Goal: Task Accomplishment & Management: Use online tool/utility

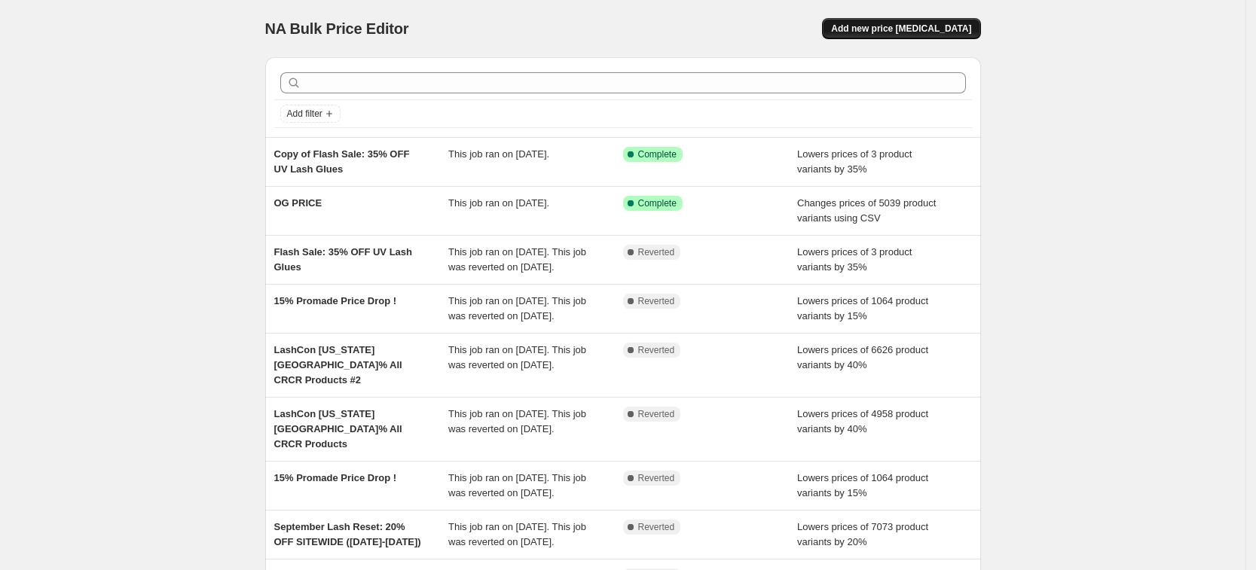
click at [929, 34] on span "Add new price [MEDICAL_DATA]" at bounding box center [901, 29] width 140 height 12
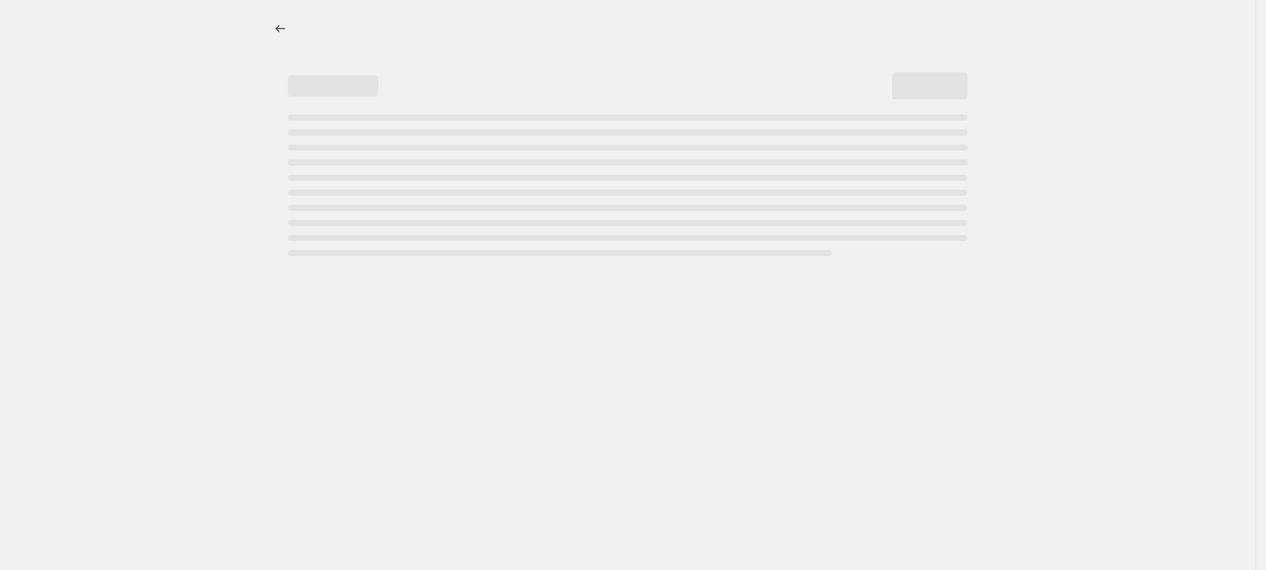
select select "percentage"
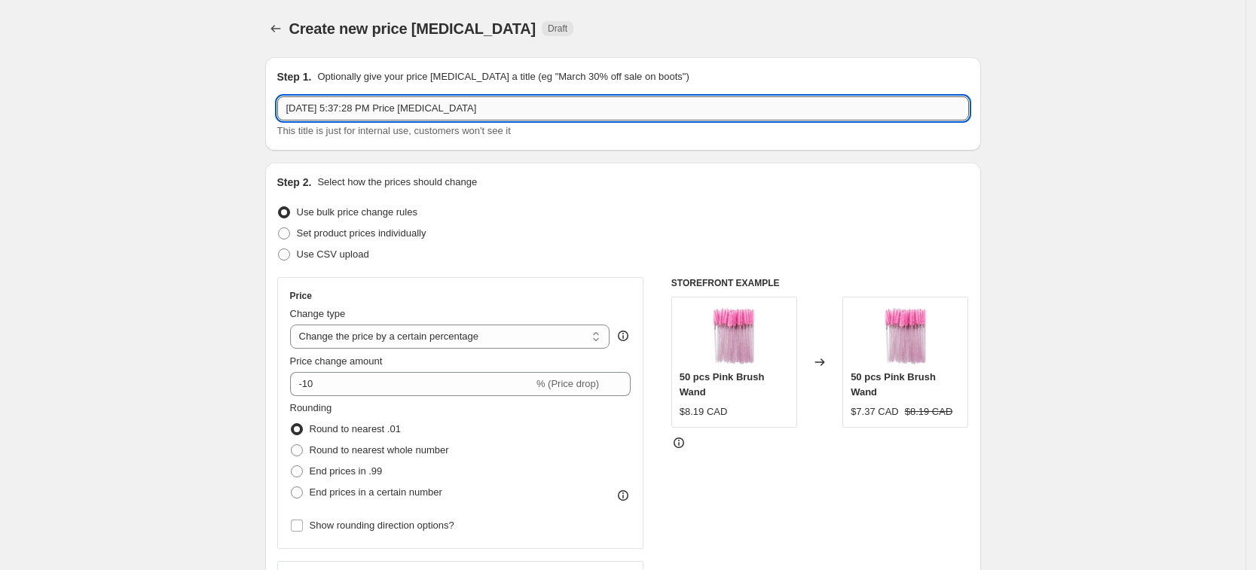
click at [495, 111] on input "Oct 15, 2025, 5:37:28 PM Price change job" at bounding box center [623, 108] width 692 height 24
paste input "FS: Brown lashes are at $14.99 / tray (16-19/10/2025)"
type input "FS: Brown lashes are at $14.99 / tray (16-19/10/2025)"
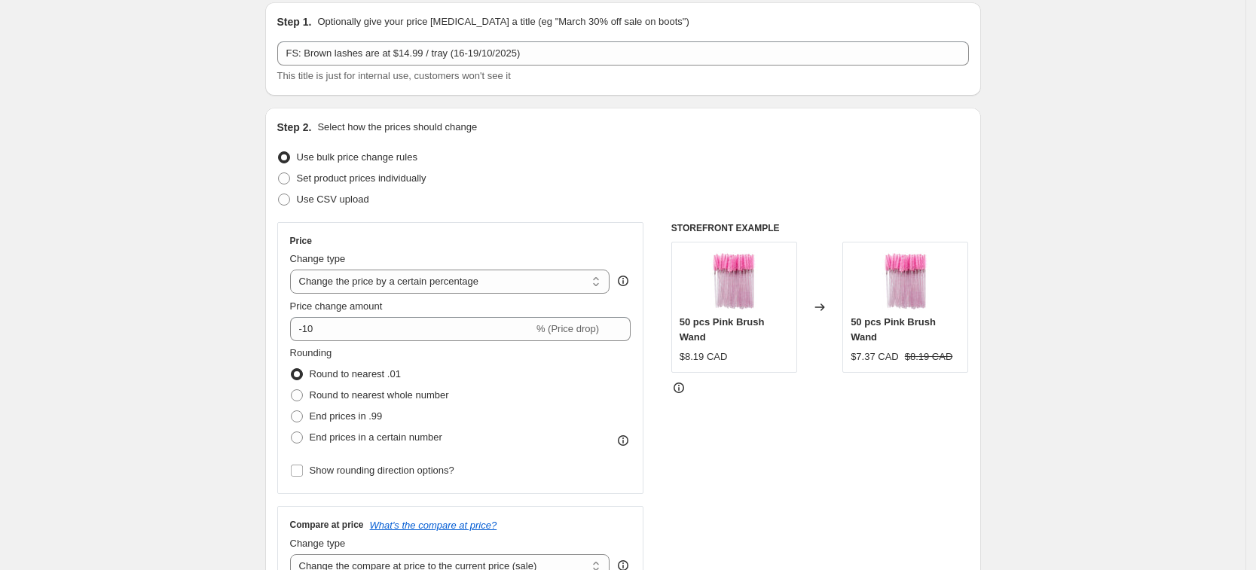
scroll to position [188, 0]
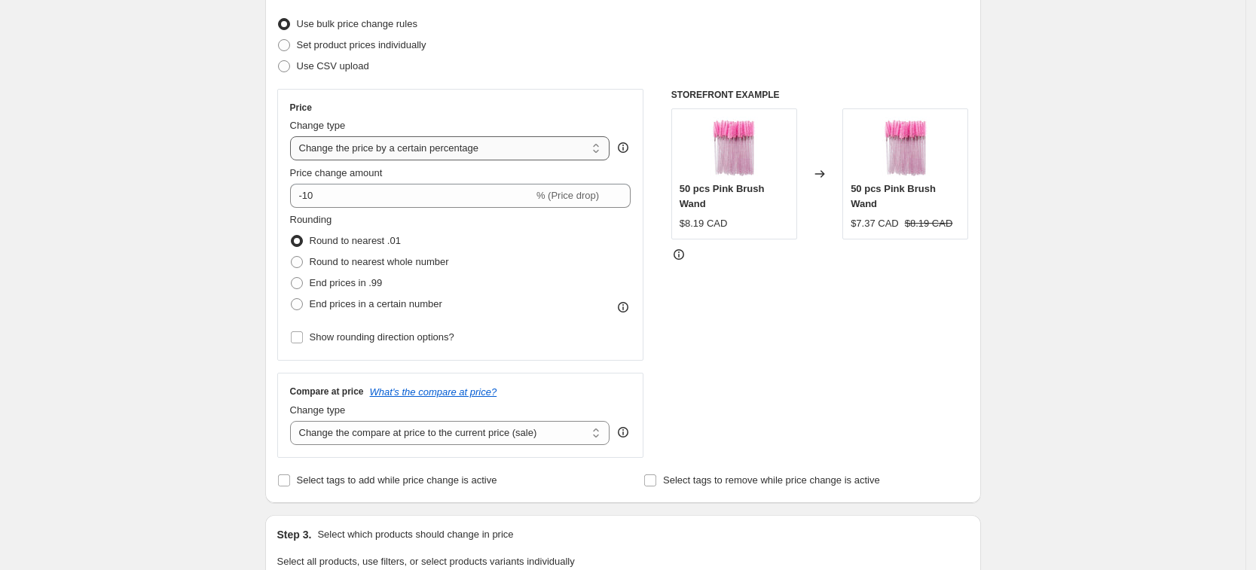
click at [441, 148] on select "Change the price to a certain amount Change the price by a certain amount Chang…" at bounding box center [450, 148] width 320 height 24
select select "to"
click at [295, 136] on select "Change the price to a certain amount Change the price by a certain amount Chang…" at bounding box center [450, 148] width 320 height 24
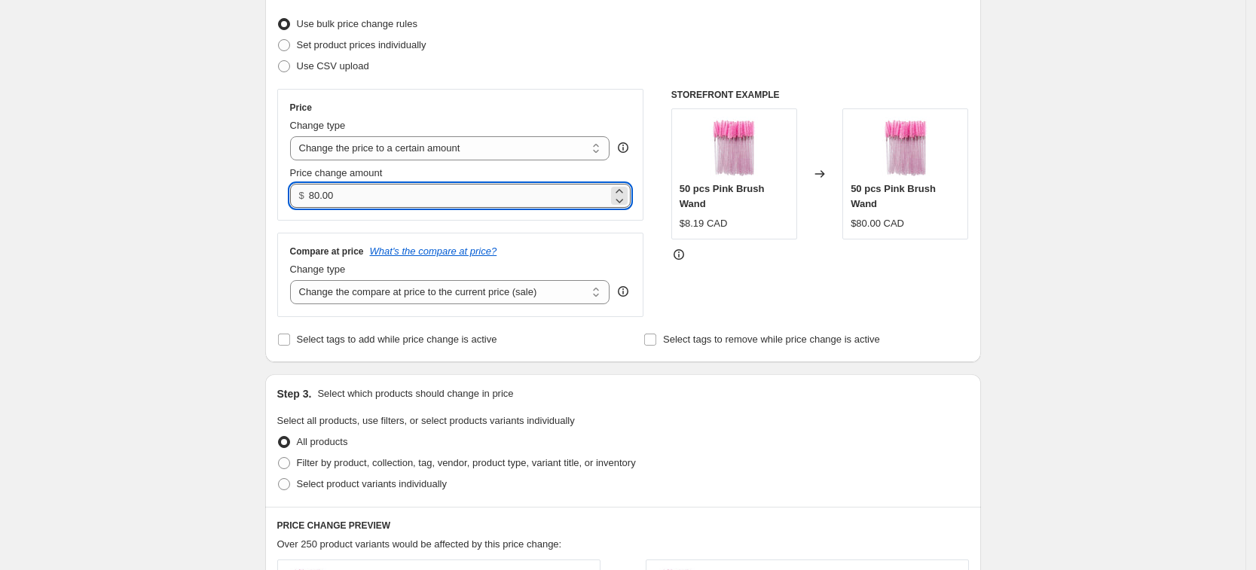
click at [429, 196] on input "80.00" at bounding box center [458, 196] width 299 height 24
type input "14.99"
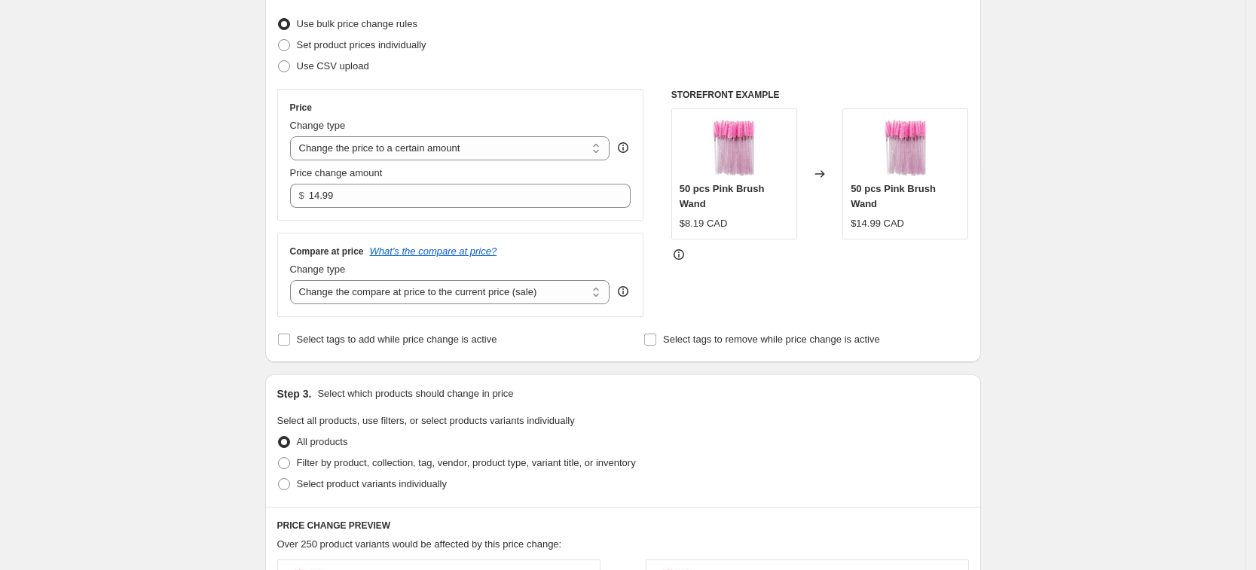
click at [235, 189] on div "Create new price change job. This page is ready Create new price change job Dra…" at bounding box center [622, 495] width 1245 height 1366
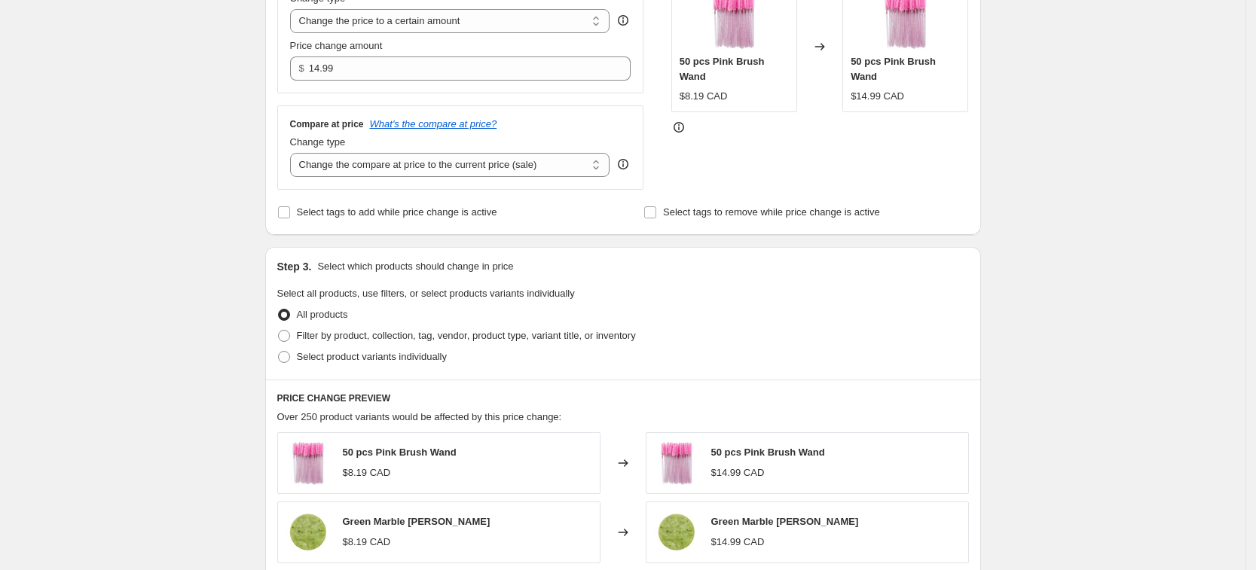
scroll to position [471, 0]
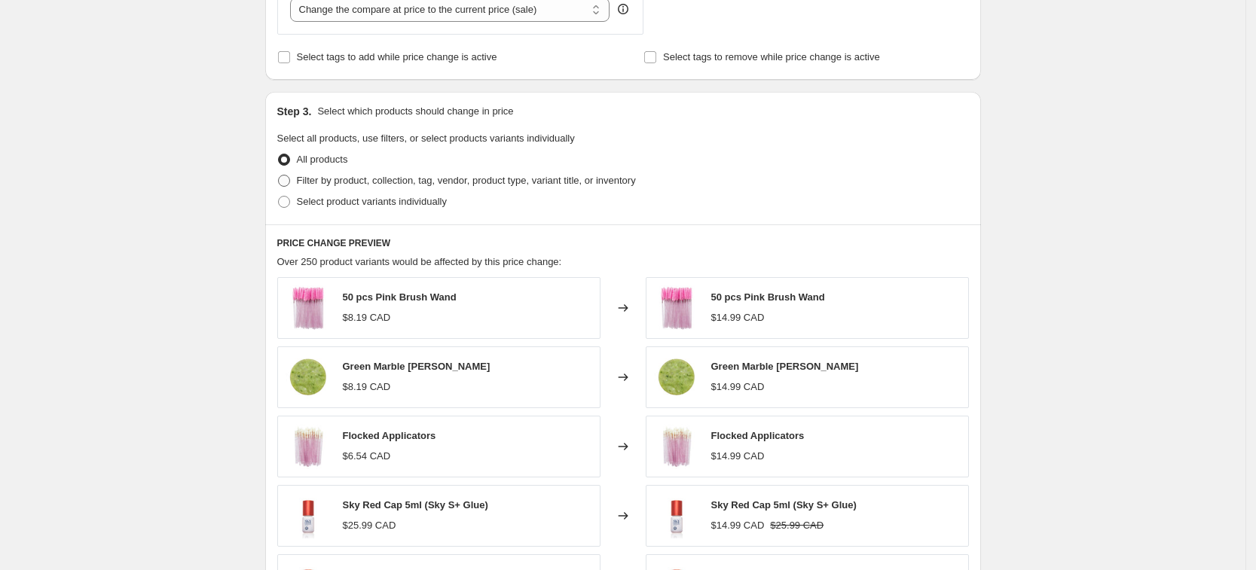
click at [339, 179] on span "Filter by product, collection, tag, vendor, product type, variant title, or inv…" at bounding box center [466, 180] width 339 height 11
click at [279, 176] on input "Filter by product, collection, tag, vendor, product type, variant title, or inv…" at bounding box center [278, 175] width 1 height 1
radio input "true"
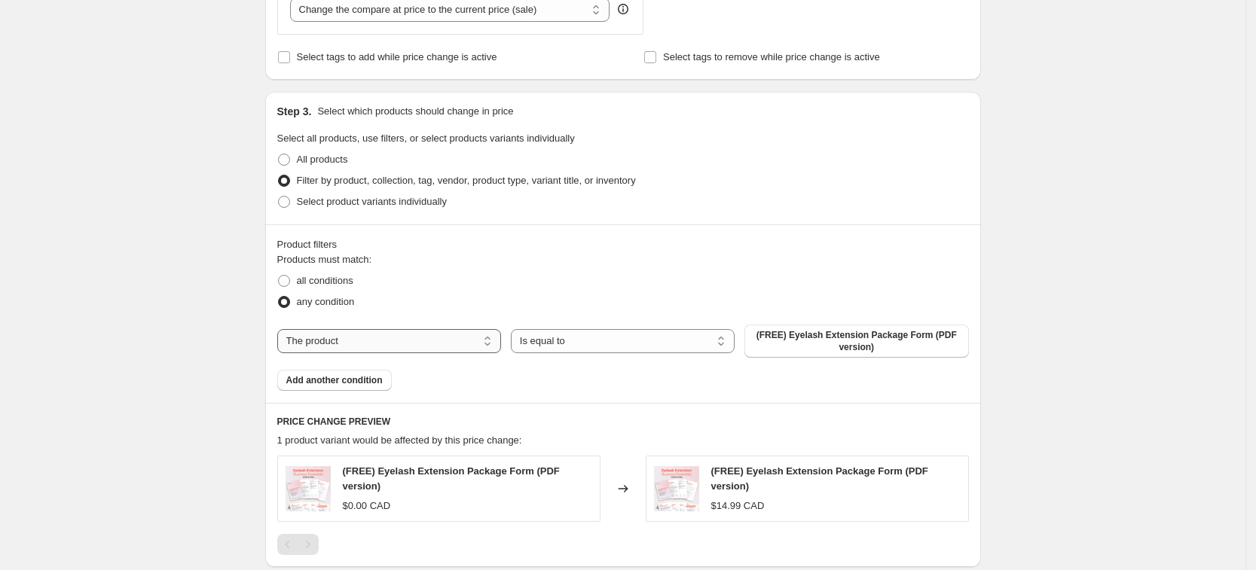
click at [379, 343] on select "The product The product's collection The product's tag The product's vendor The…" at bounding box center [389, 341] width 224 height 24
select select "collection"
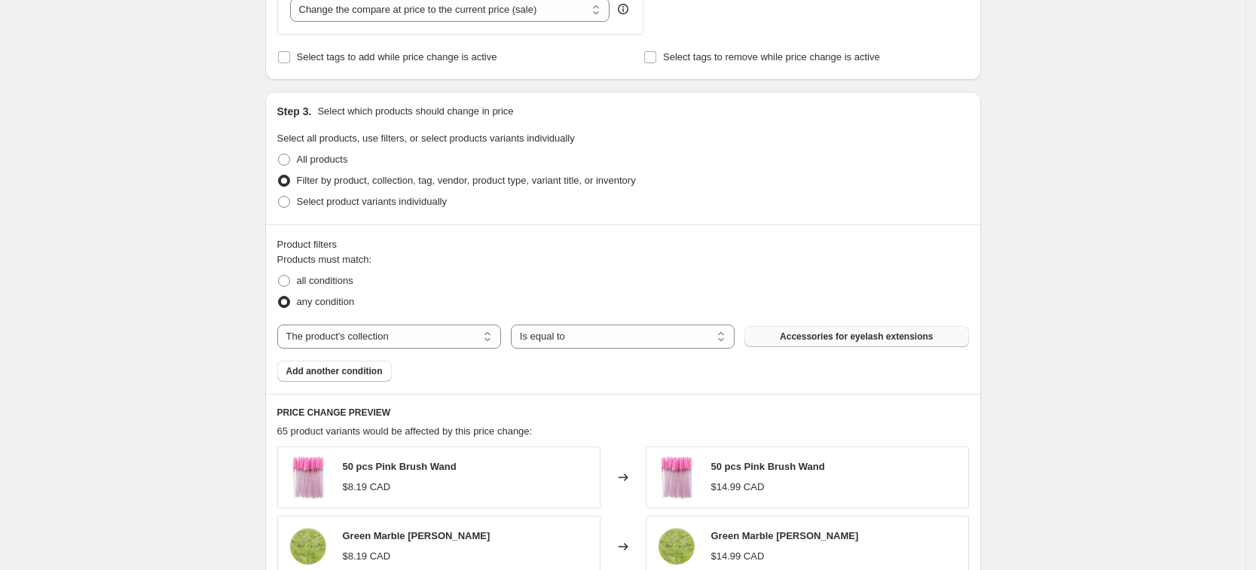
click at [816, 344] on button "Accessories for eyelash extensions" at bounding box center [856, 336] width 224 height 21
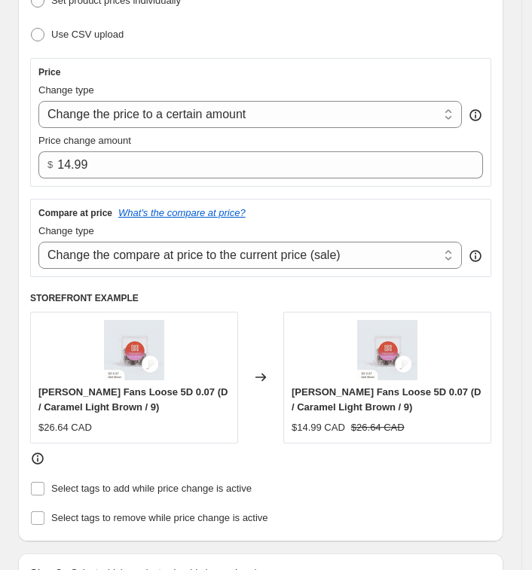
scroll to position [283, 0]
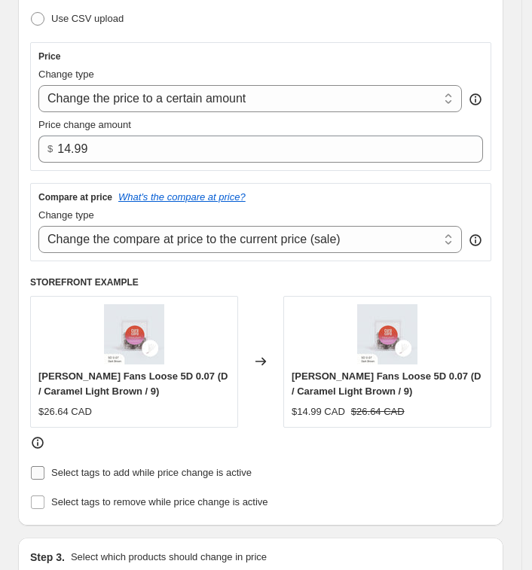
click at [40, 473] on input "Select tags to add while price change is active" at bounding box center [38, 473] width 14 height 14
checkbox input "true"
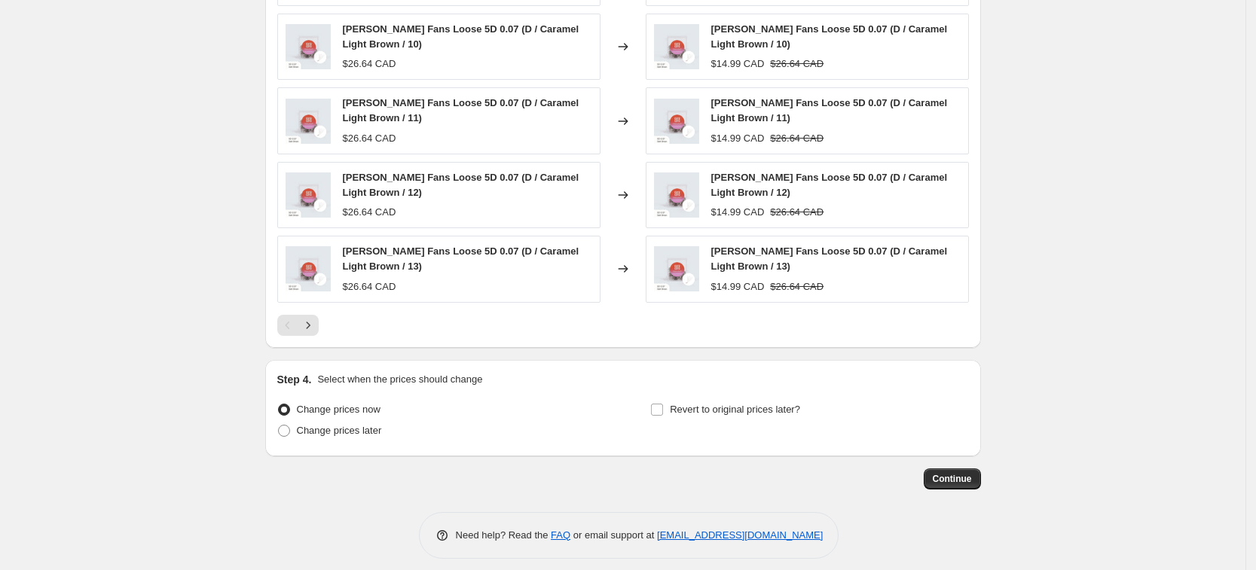
scroll to position [1074, 0]
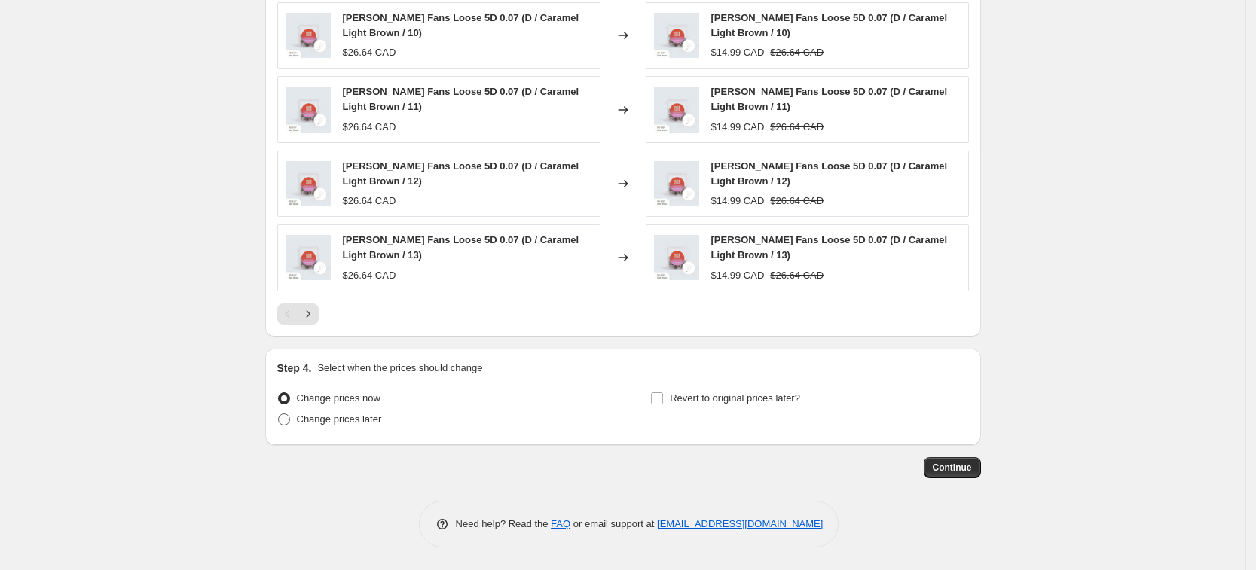
click at [332, 418] on span "Change prices later" at bounding box center [339, 419] width 85 height 11
click at [279, 414] on input "Change prices later" at bounding box center [278, 414] width 1 height 1
radio input "true"
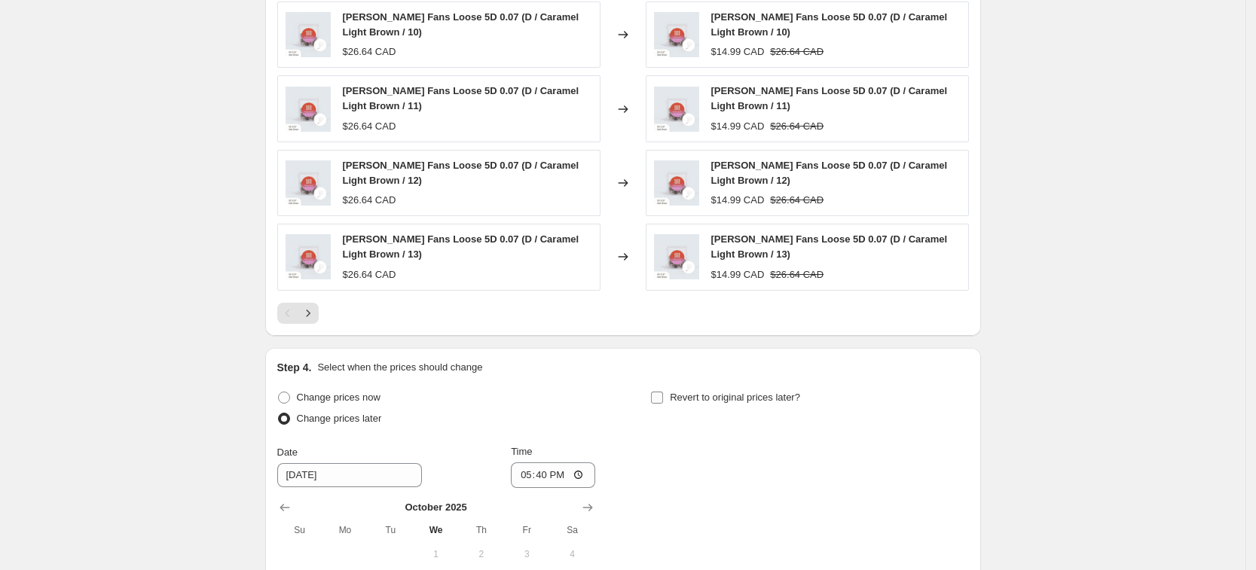
click at [662, 397] on input "Revert to original prices later?" at bounding box center [657, 398] width 12 height 12
checkbox input "true"
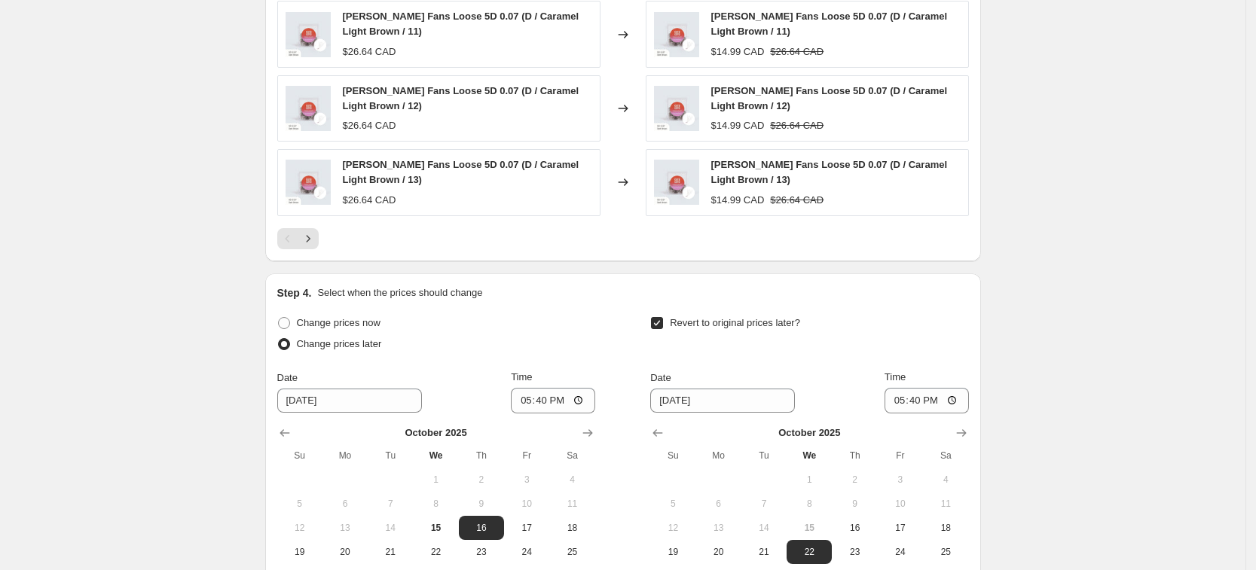
scroll to position [1332, 0]
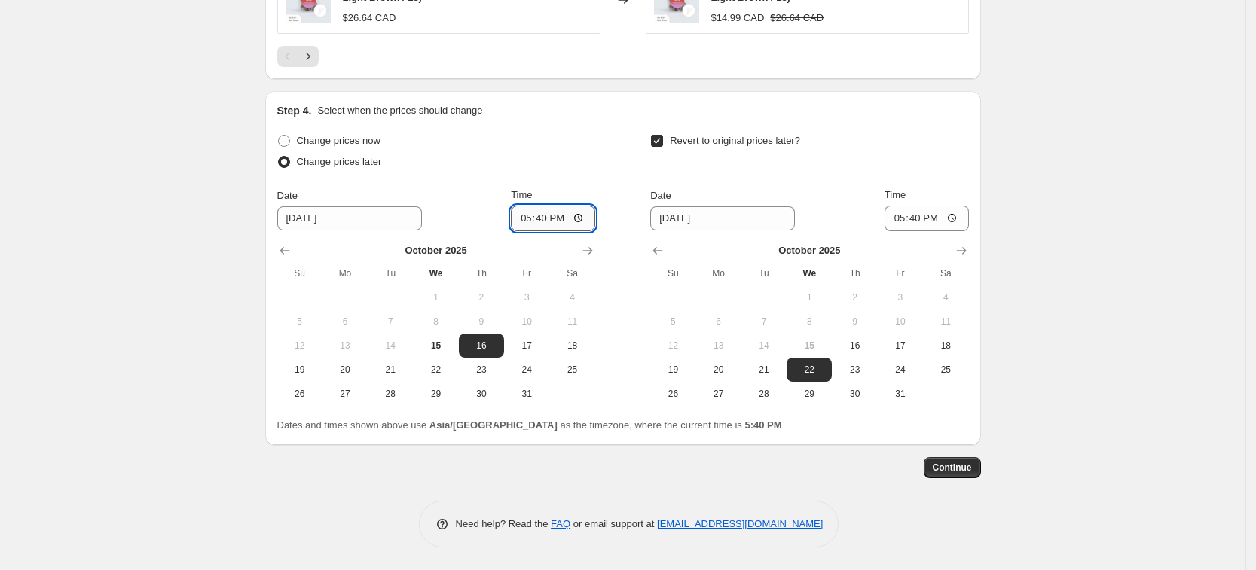
click at [529, 215] on input "17:40" at bounding box center [553, 219] width 84 height 26
type input "22:55"
click at [730, 365] on span "20" at bounding box center [718, 370] width 33 height 12
type input "10/20/2025"
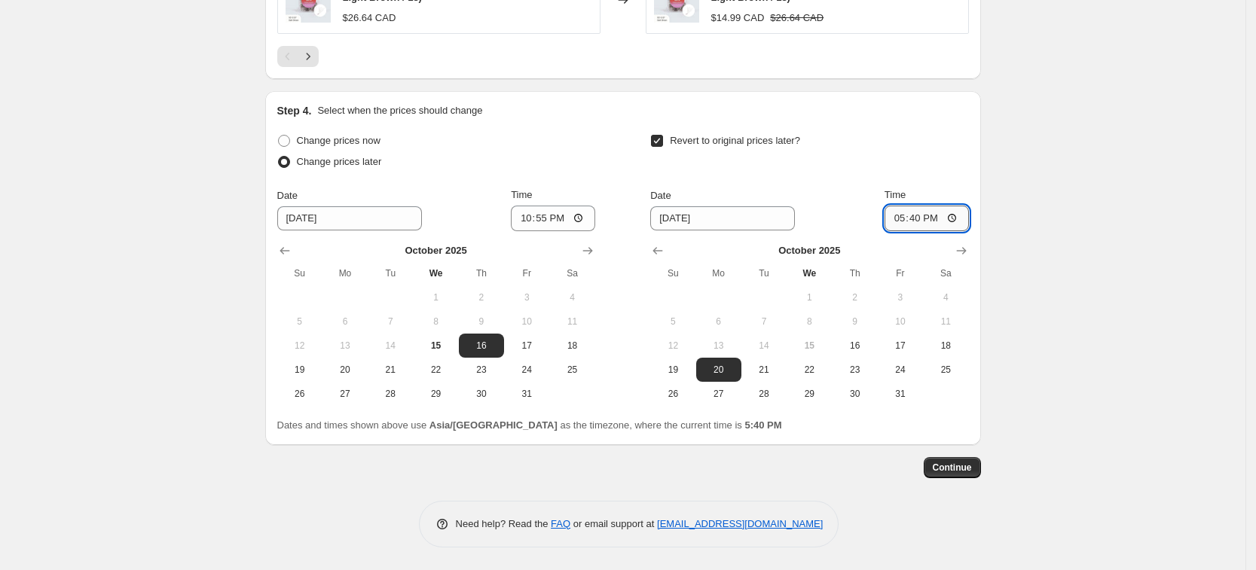
click at [900, 220] on input "17:40" at bounding box center [927, 219] width 84 height 26
type input "23:00"
click at [955, 472] on span "Continue" at bounding box center [952, 468] width 39 height 12
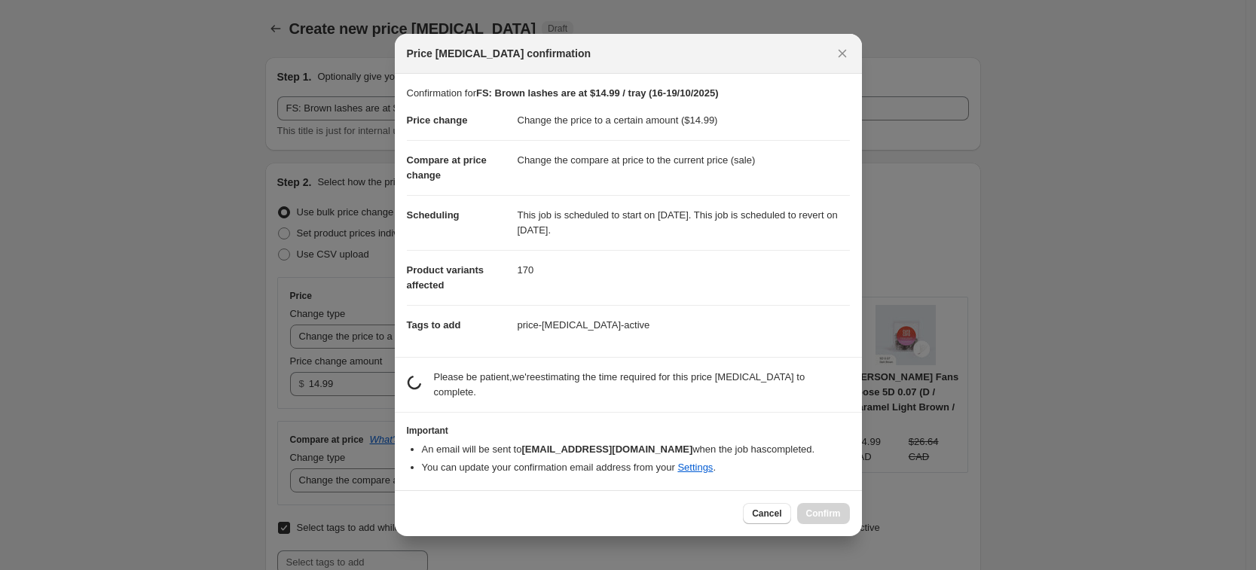
scroll to position [0, 0]
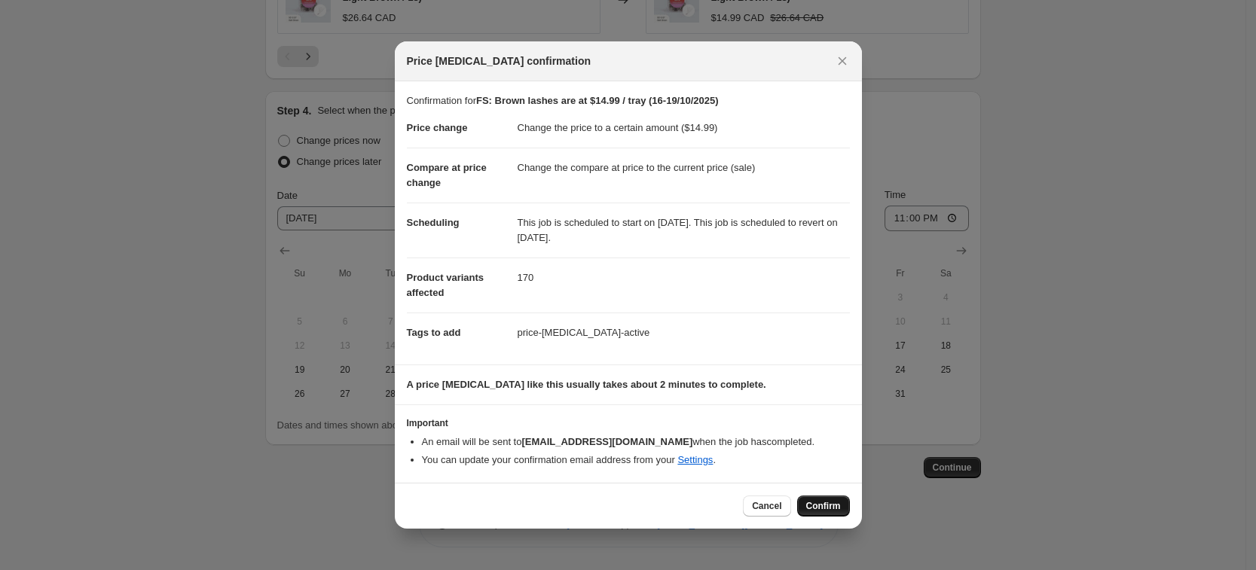
click at [823, 508] on span "Confirm" at bounding box center [823, 506] width 35 height 12
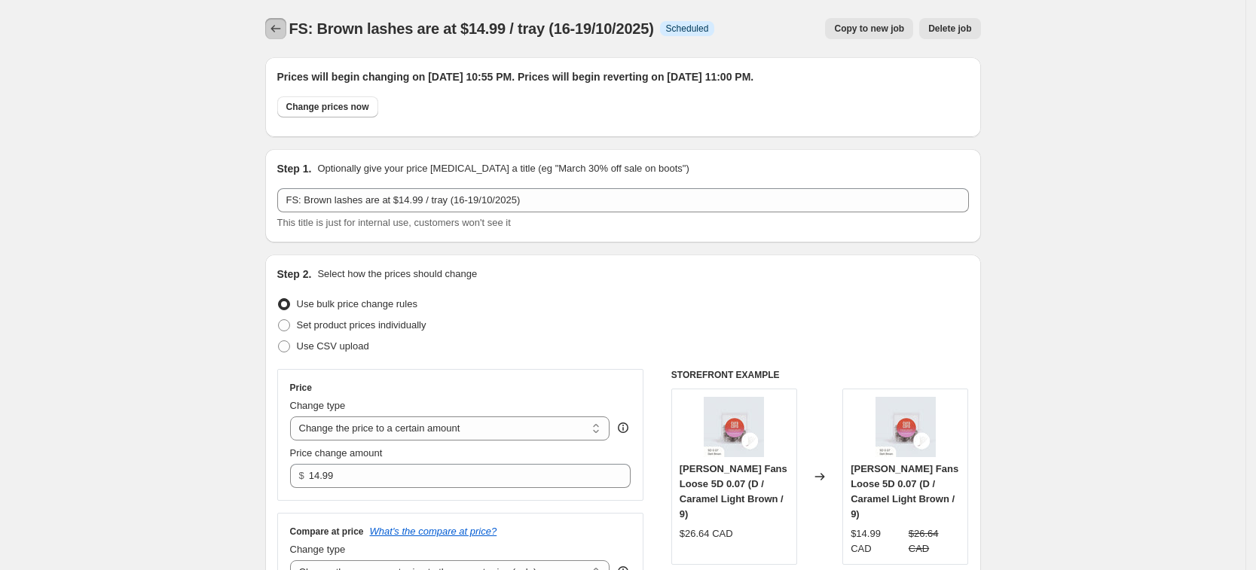
click at [283, 29] on icon "Price change jobs" at bounding box center [275, 28] width 15 height 15
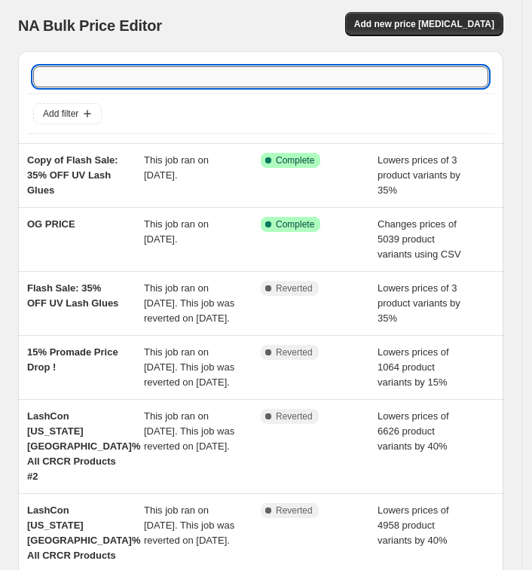
click at [158, 75] on input "text" at bounding box center [260, 76] width 455 height 21
type input "tray"
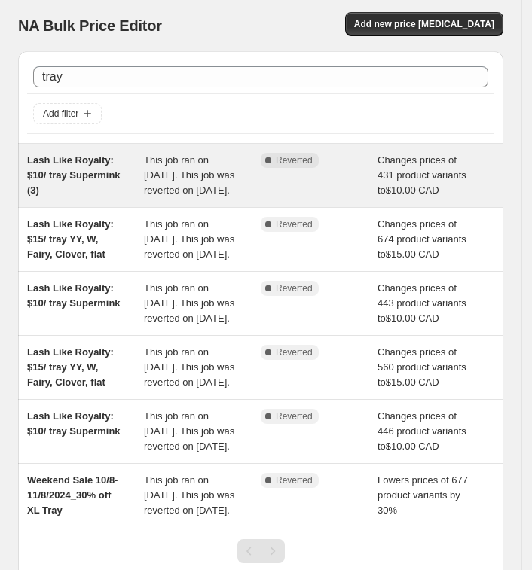
click at [105, 184] on div "Lash Like Royalty: $10/ tray Supermink (3)" at bounding box center [85, 175] width 117 height 45
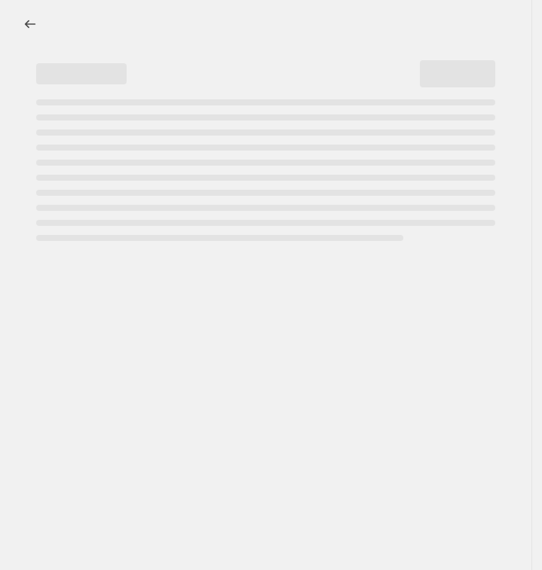
select select "collection"
select select "not_equal"
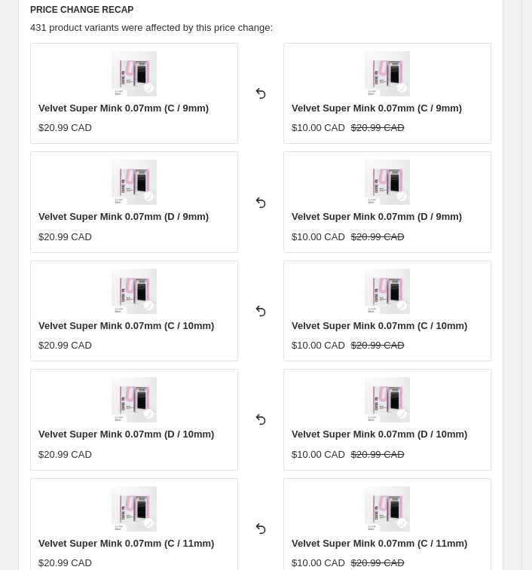
scroll to position [1695, 0]
